Goal: Share content

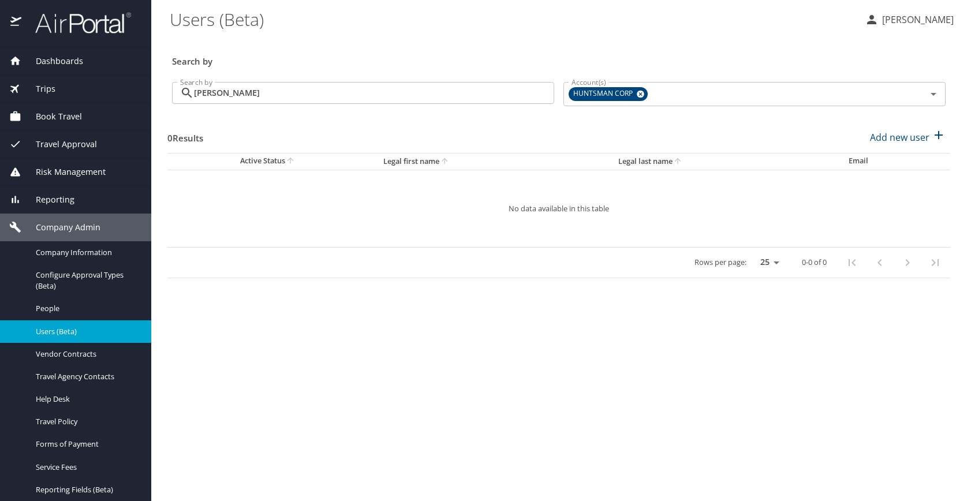
click at [55, 196] on span "Reporting" at bounding box center [47, 199] width 53 height 13
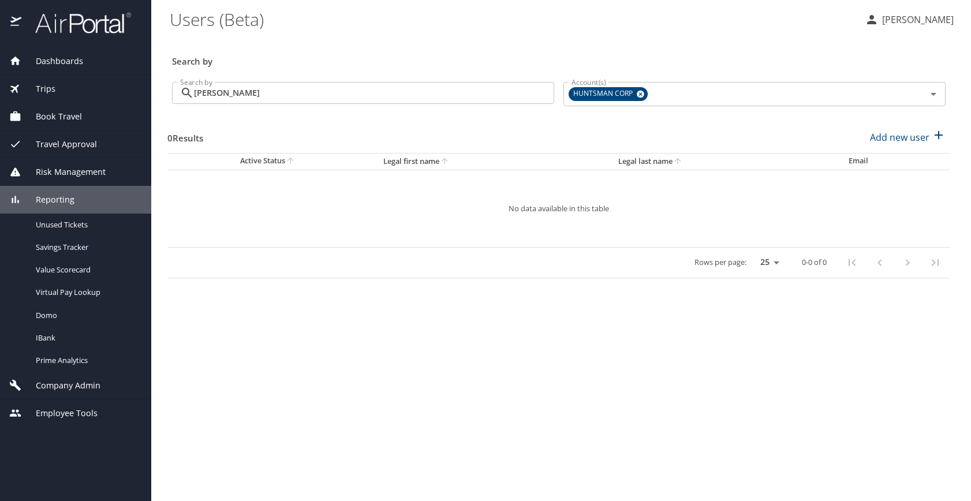
click at [85, 22] on img at bounding box center [77, 23] width 109 height 23
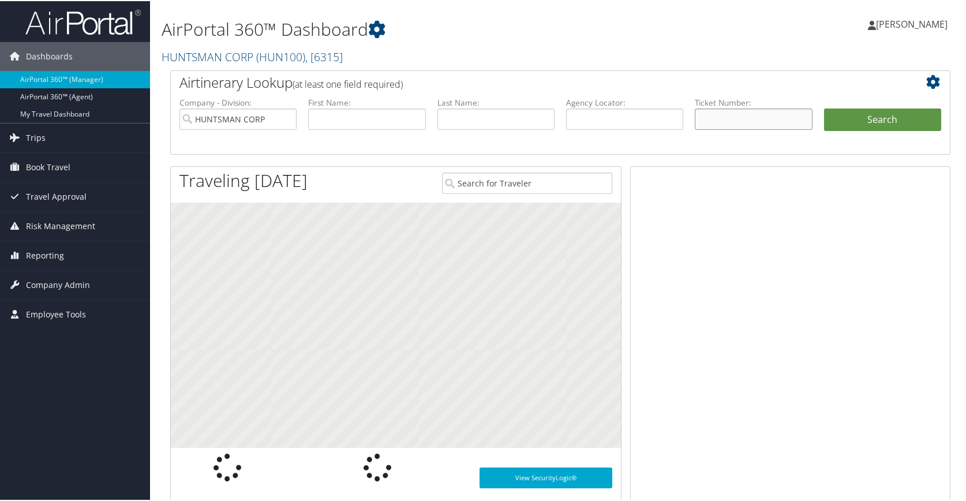
click at [724, 114] on input "text" at bounding box center [753, 117] width 117 height 21
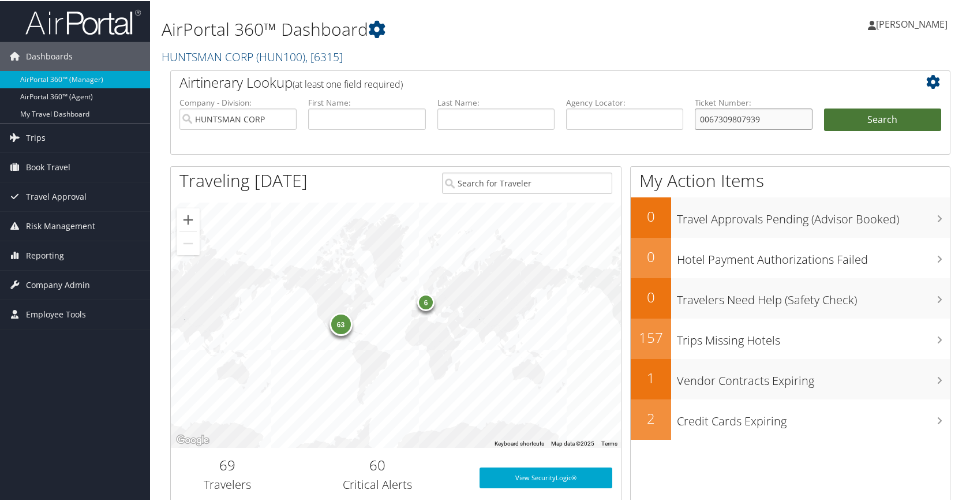
type input "0067309807939"
click at [876, 119] on button "Search" at bounding box center [882, 118] width 117 height 23
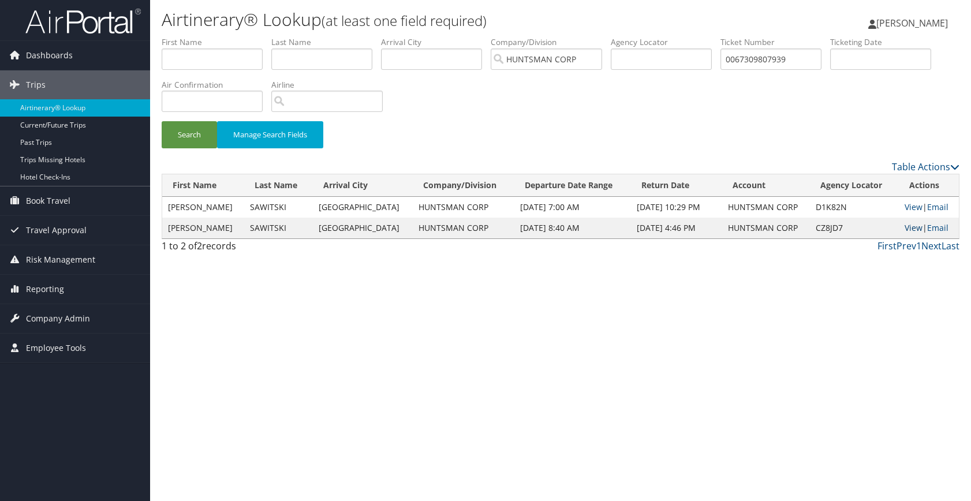
click at [912, 227] on link "View" at bounding box center [913, 227] width 18 height 11
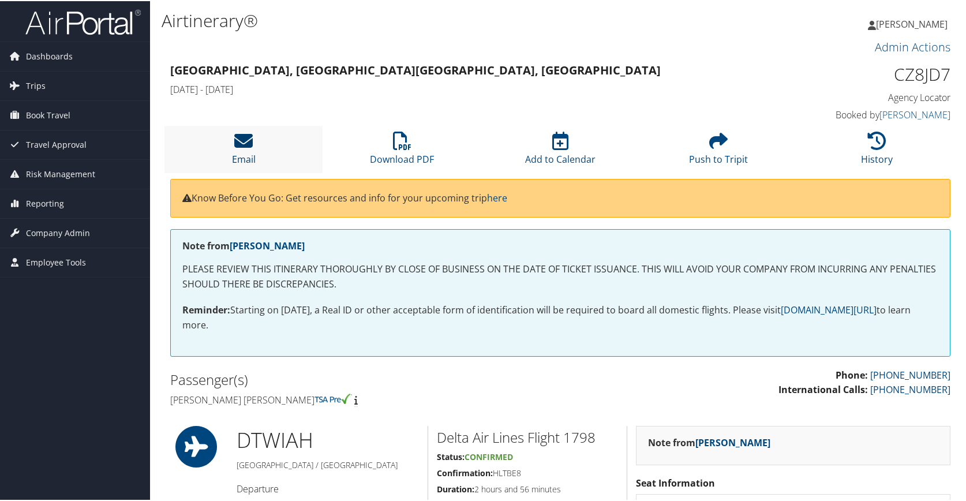
click at [243, 148] on icon at bounding box center [243, 139] width 18 height 18
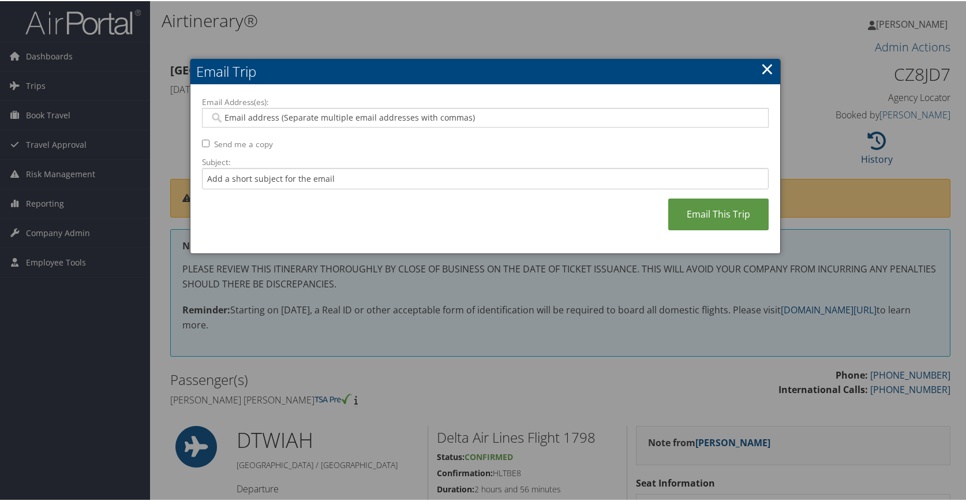
click at [256, 114] on input "Email Address(es):" at bounding box center [485, 117] width 551 height 12
click at [252, 116] on input "Email Address(es):" at bounding box center [485, 117] width 551 height 12
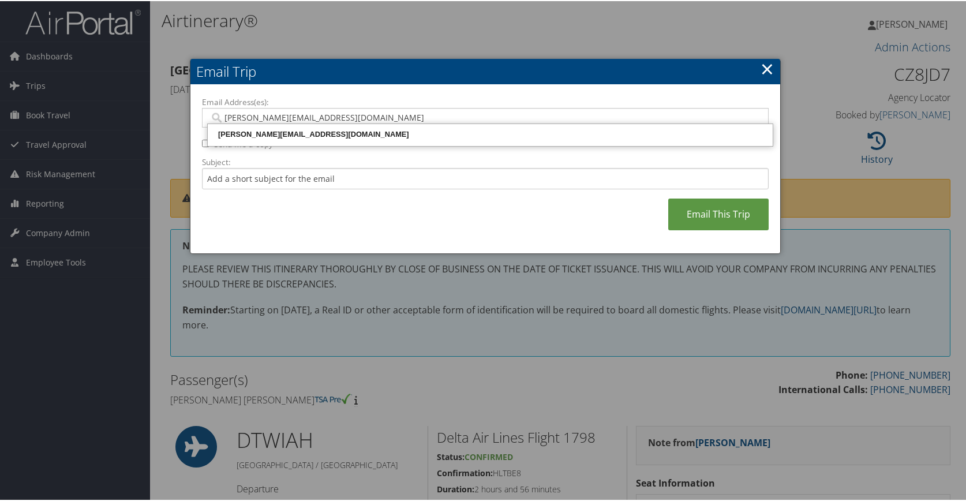
type input "robert_g_sawitski@huntsman.com"
click at [409, 158] on label "Subject:" at bounding box center [485, 161] width 567 height 12
click at [409, 167] on input "Subject:" at bounding box center [485, 177] width 567 height 21
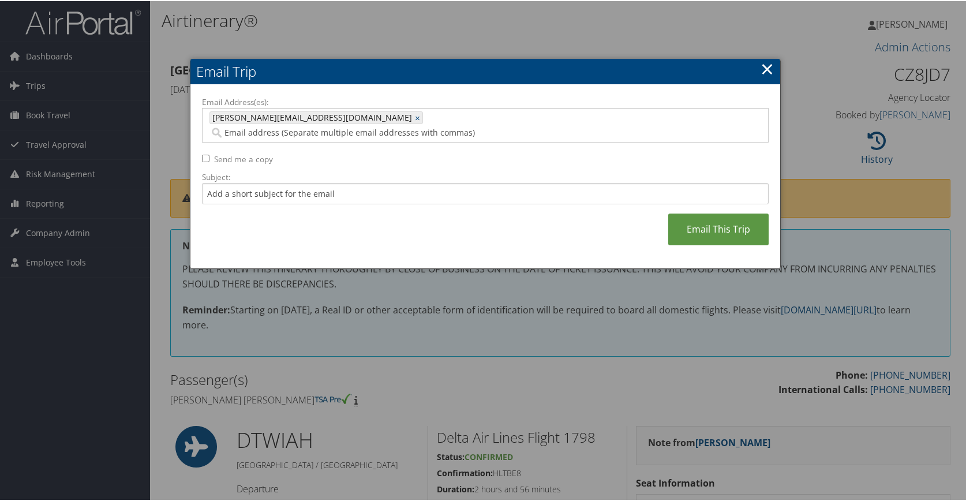
click at [204, 154] on input "Send me a copy" at bounding box center [206, 158] width 8 height 8
checkbox input "true"
click at [743, 215] on link "Email This Trip" at bounding box center [718, 228] width 100 height 32
